Goal: Task Accomplishment & Management: Manage account settings

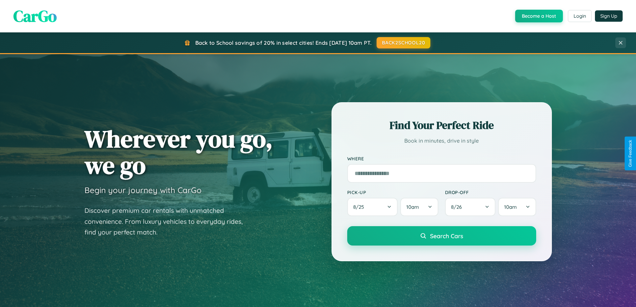
scroll to position [288, 0]
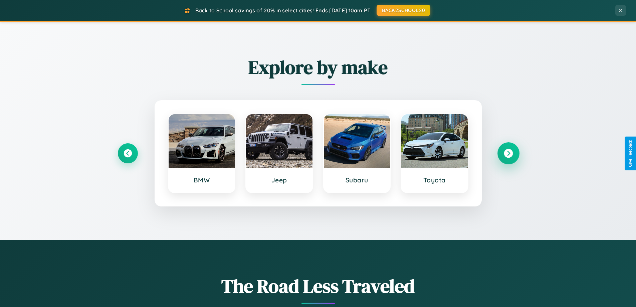
click at [508, 153] on icon at bounding box center [508, 153] width 9 height 9
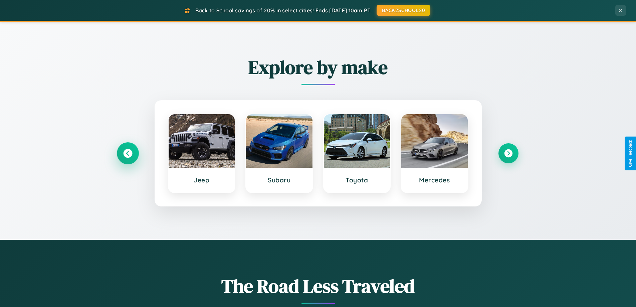
click at [127, 153] on icon at bounding box center [127, 153] width 9 height 9
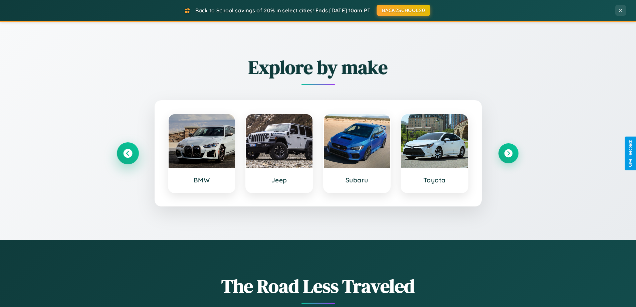
scroll to position [0, 0]
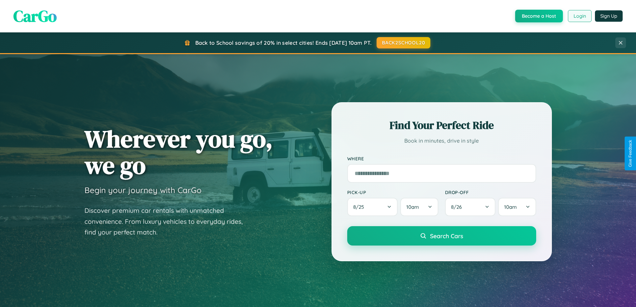
click at [579, 16] on button "Login" at bounding box center [580, 16] width 24 height 12
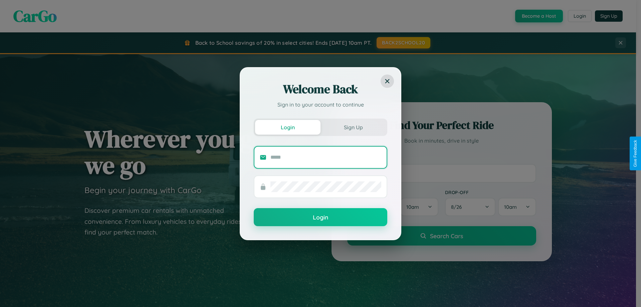
click at [326, 157] on input "text" at bounding box center [325, 157] width 111 height 11
type input "**********"
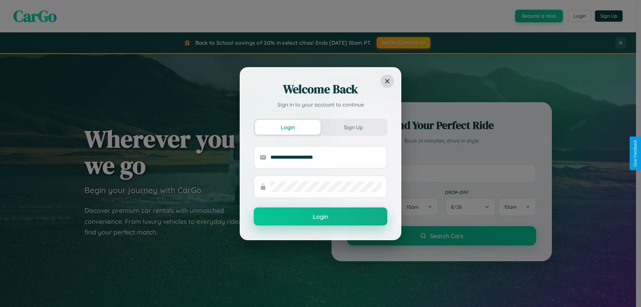
click at [320, 217] on button "Login" at bounding box center [320, 216] width 133 height 18
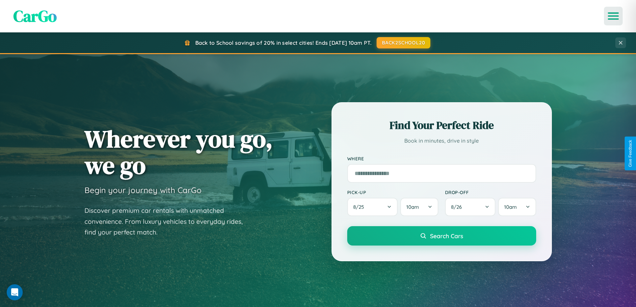
click at [613, 16] on icon "Open menu" at bounding box center [613, 16] width 10 height 6
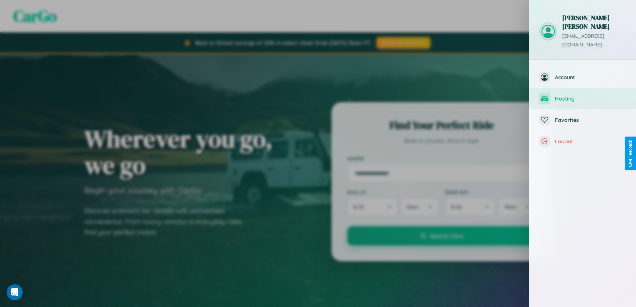
click at [582, 95] on span "Hosting" at bounding box center [590, 98] width 71 height 7
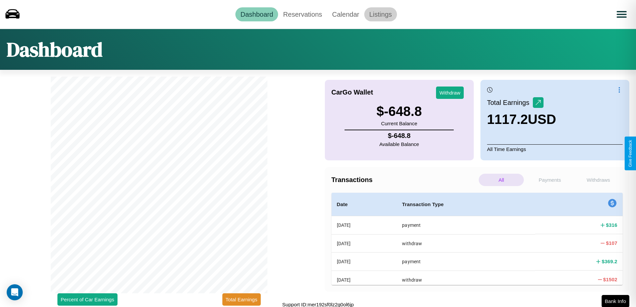
click at [380, 14] on link "Listings" at bounding box center [380, 14] width 33 height 14
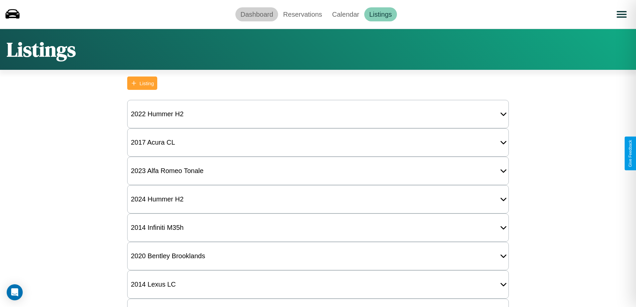
click at [257, 14] on link "Dashboard" at bounding box center [256, 14] width 43 height 14
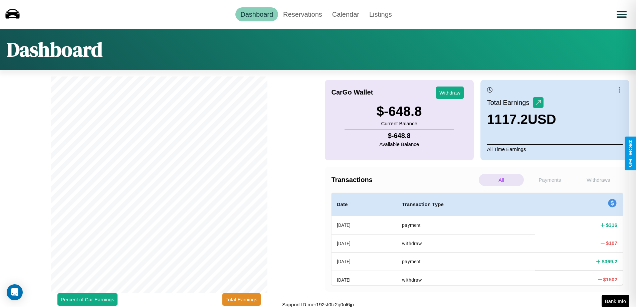
scroll to position [2, 0]
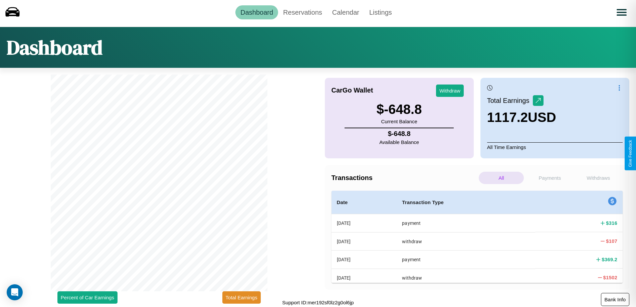
click at [615, 299] on button "Bank Info" at bounding box center [615, 299] width 28 height 13
